Goal: Navigation & Orientation: Find specific page/section

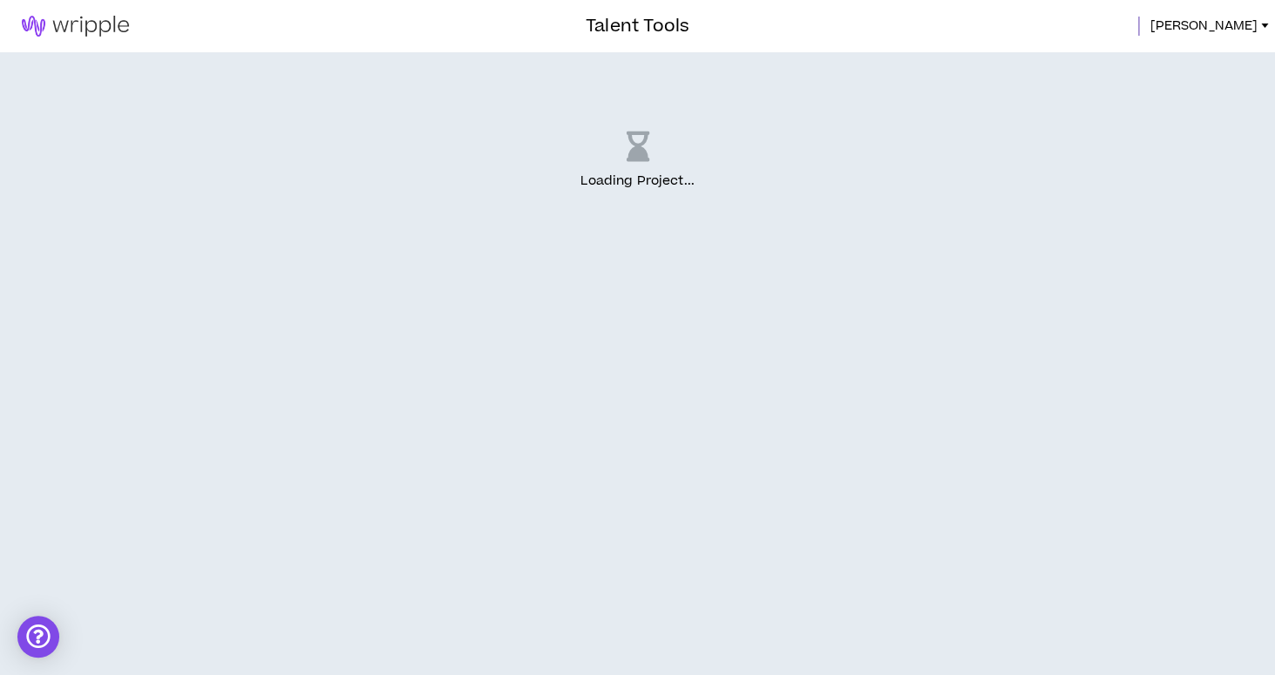
click at [68, 16] on link at bounding box center [75, 26] width 151 height 52
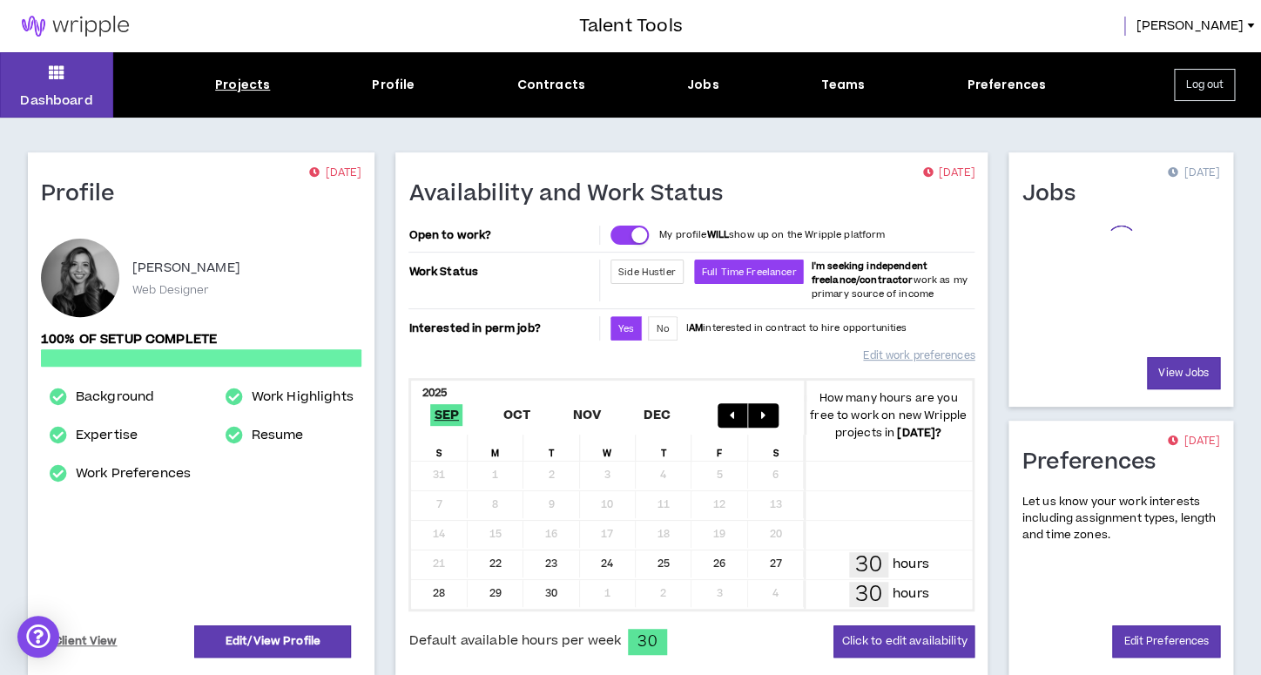
click at [249, 86] on div "Projects" at bounding box center [242, 85] width 55 height 18
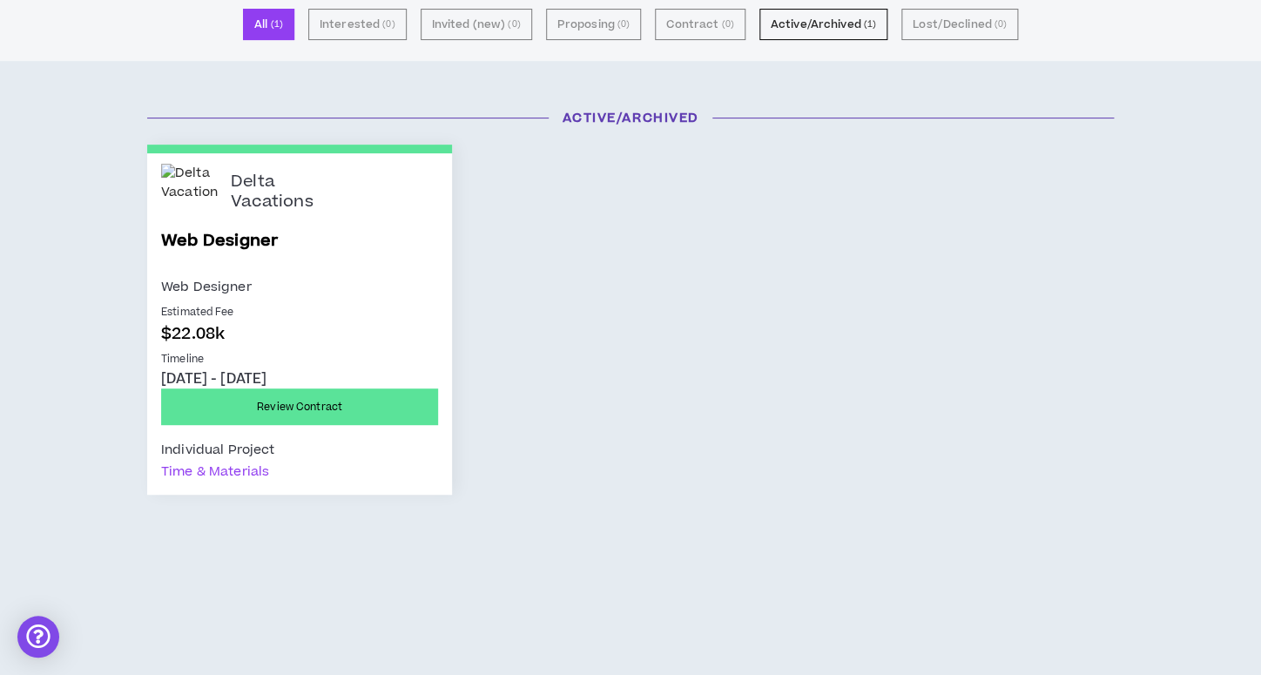
scroll to position [79, 0]
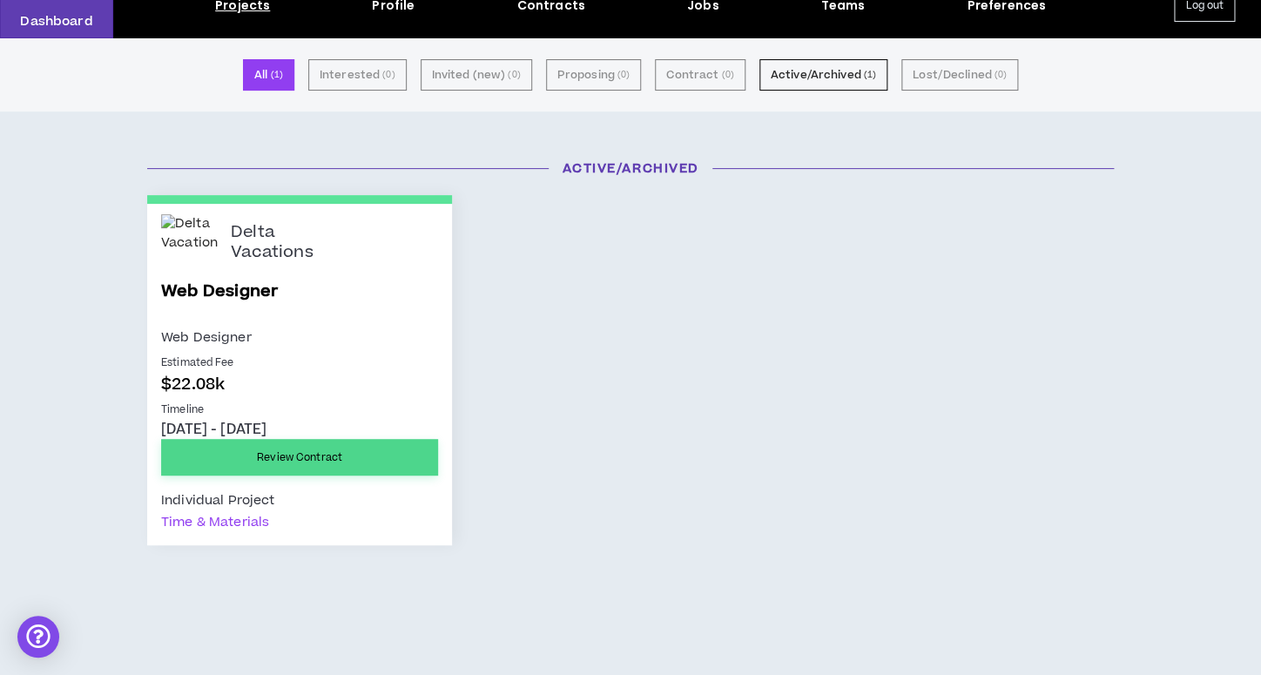
click at [317, 451] on link "Review Contract" at bounding box center [299, 457] width 277 height 37
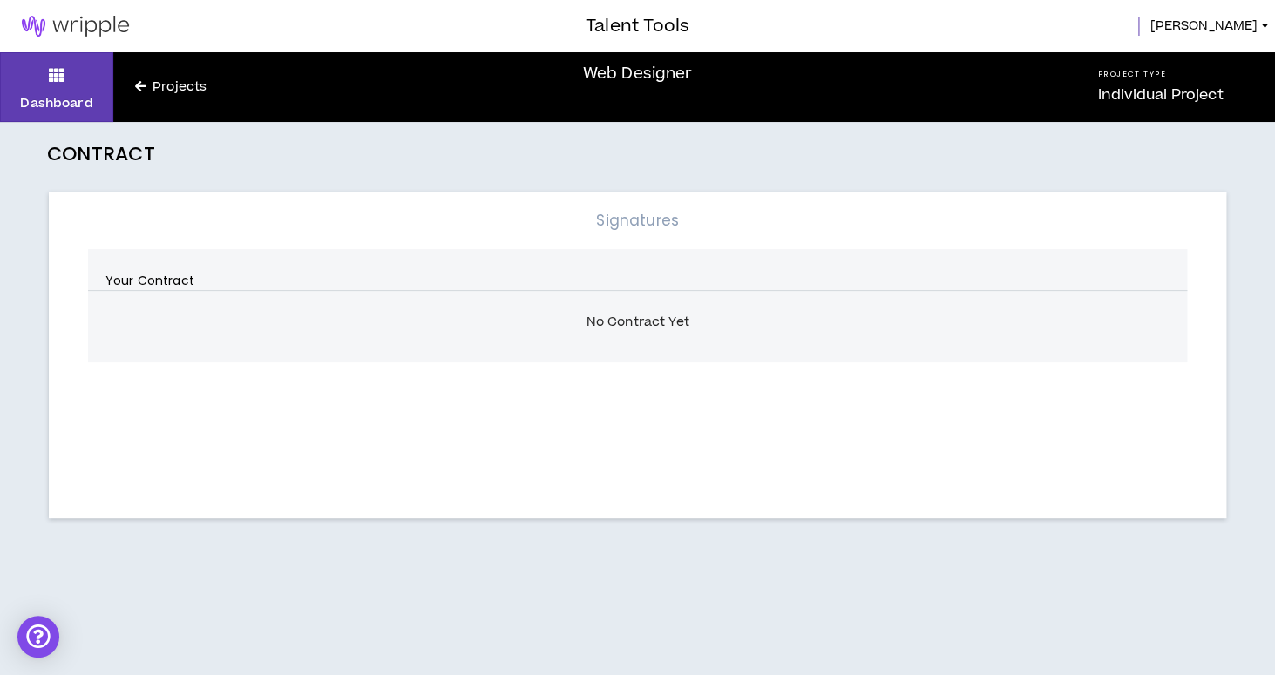
click at [648, 22] on h3 "Talent Tools" at bounding box center [637, 26] width 104 height 26
click at [206, 87] on link "Projects" at bounding box center [170, 87] width 115 height 19
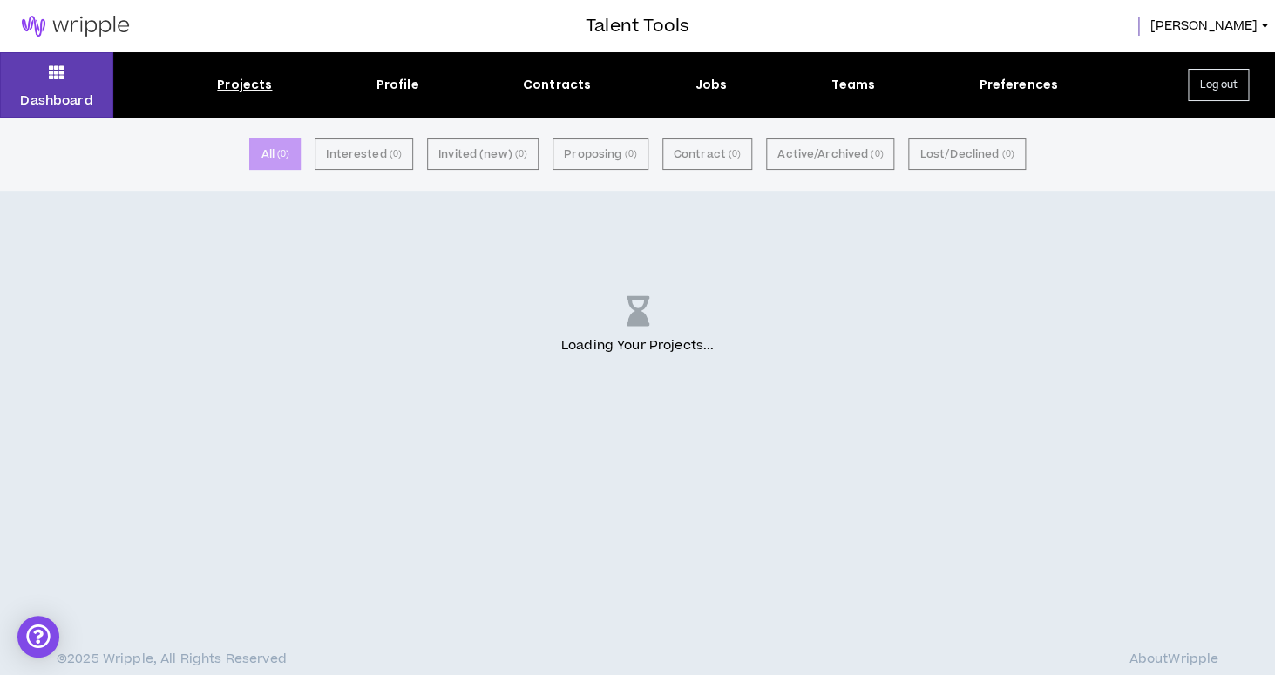
click at [576, 95] on div "Dashboard Projects Profile Contracts Jobs Teams Preferences Log out" at bounding box center [637, 84] width 1275 height 65
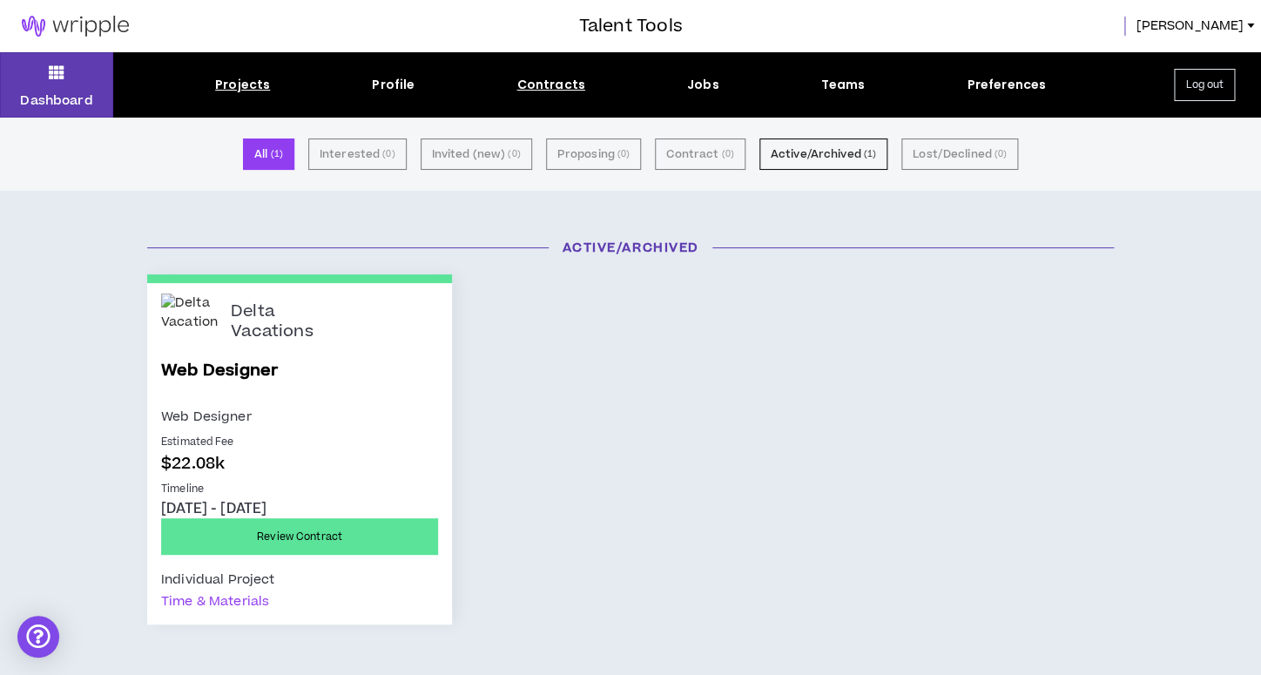
click at [568, 82] on div "Contracts" at bounding box center [551, 85] width 68 height 18
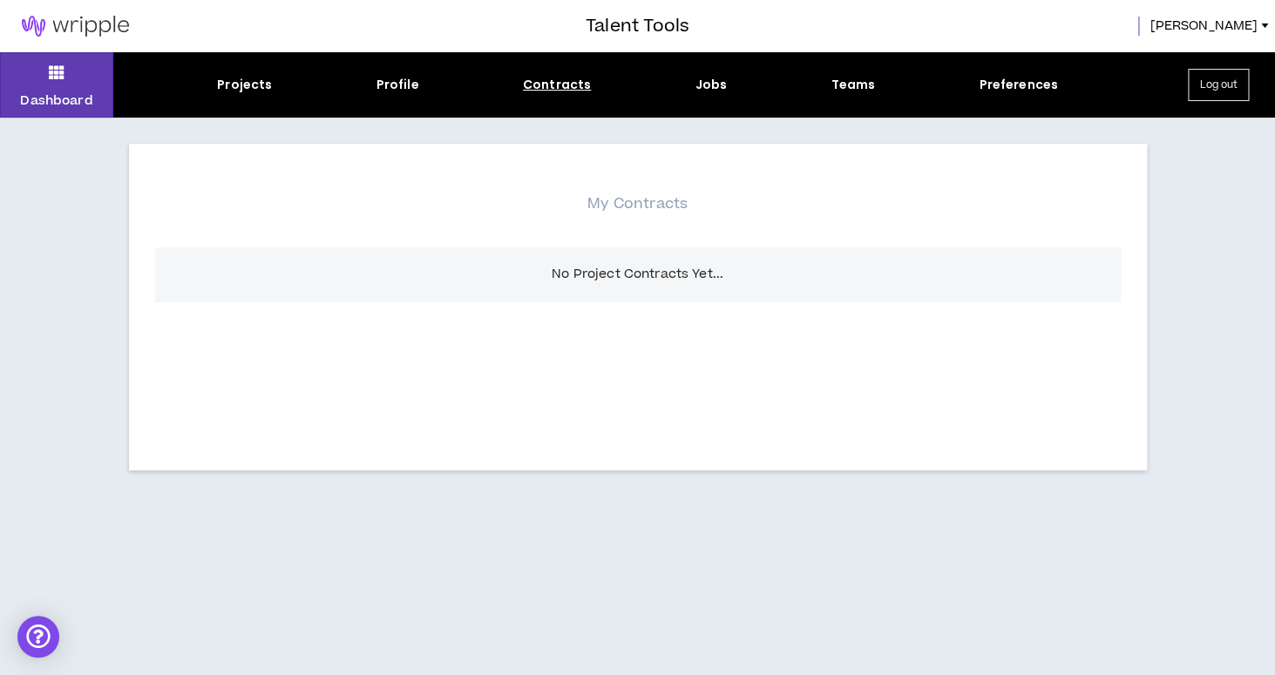
click at [697, 94] on div "Dashboard Projects Profile Contracts Jobs Teams Preferences Log out" at bounding box center [637, 84] width 1275 height 65
click at [700, 91] on div "Jobs" at bounding box center [710, 85] width 32 height 18
